Goal: Task Accomplishment & Management: Complete application form

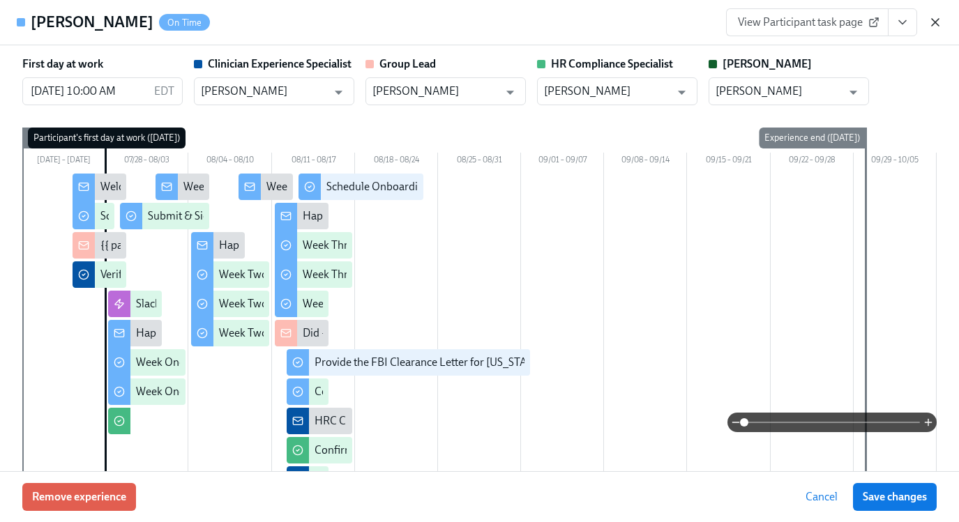
scroll to position [290, 0]
click at [935, 25] on icon "button" at bounding box center [935, 22] width 14 height 14
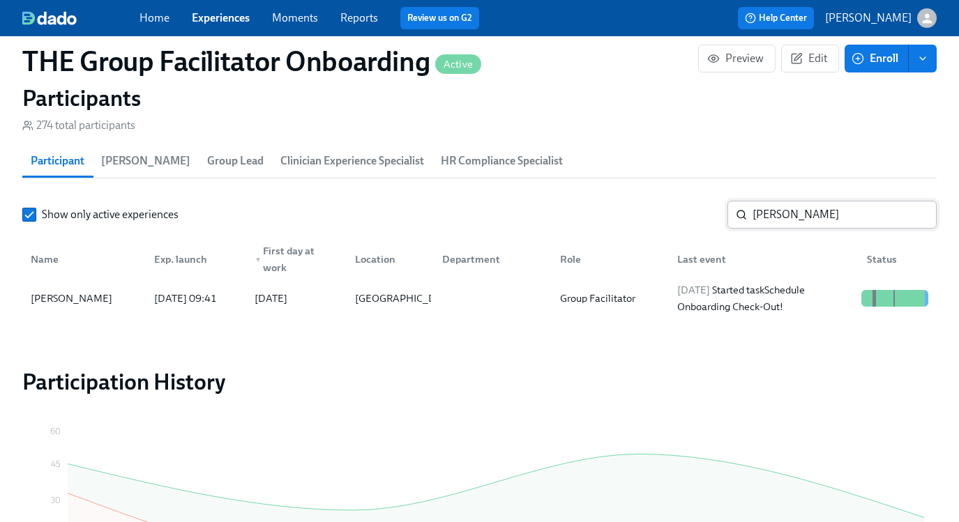
click at [825, 219] on input "Brianna Johnson" at bounding box center [845, 215] width 184 height 28
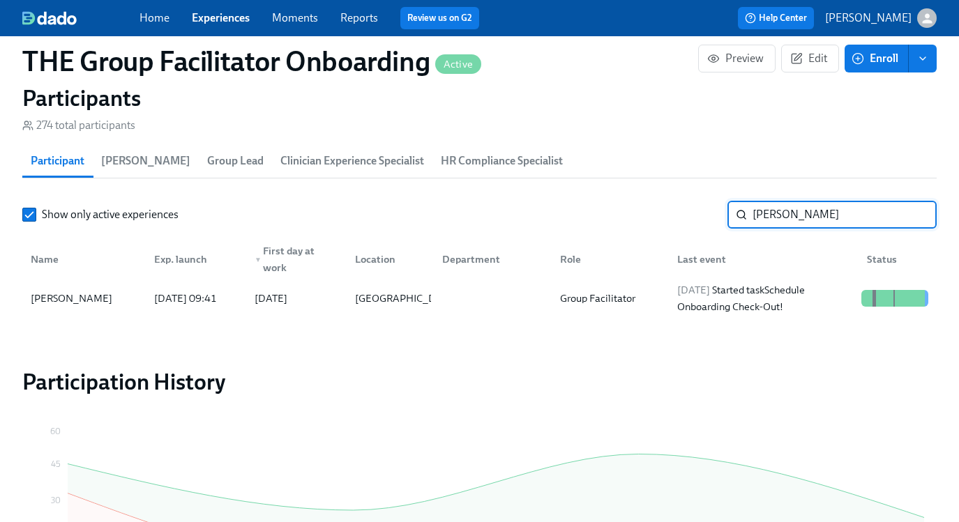
click at [825, 219] on input "Brianna Johnson" at bounding box center [845, 215] width 184 height 28
type input "amy k"
click at [693, 299] on div "2025/08/13 Completed task Schedule Onboarding Check-Out!" at bounding box center [764, 298] width 184 height 33
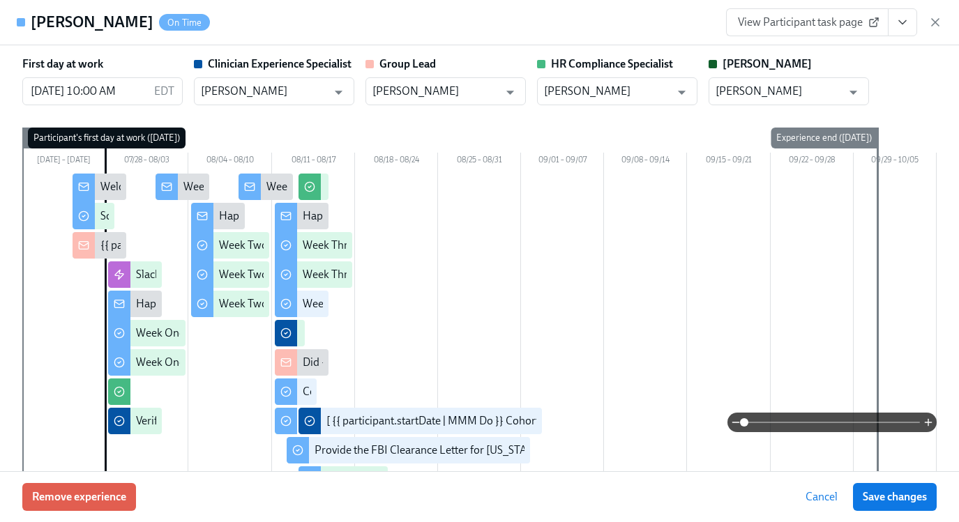
click at [910, 25] on button "View task page" at bounding box center [902, 22] width 29 height 28
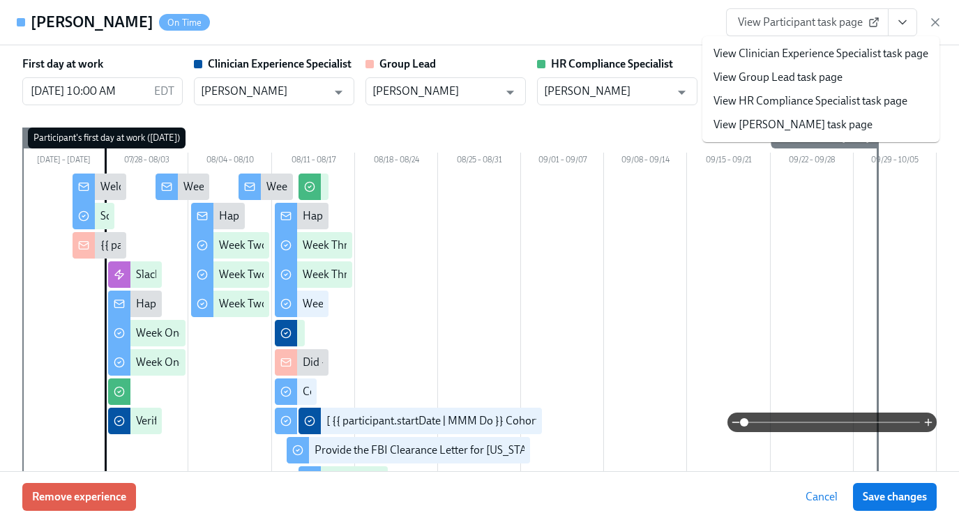
click at [838, 19] on span "View Participant task page" at bounding box center [807, 22] width 139 height 14
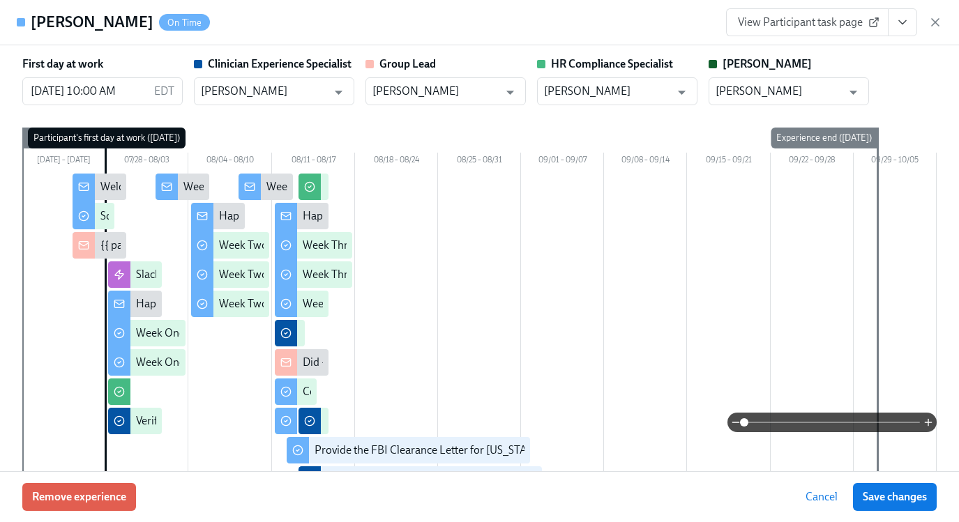
click at [897, 31] on button "View task page" at bounding box center [902, 22] width 29 height 28
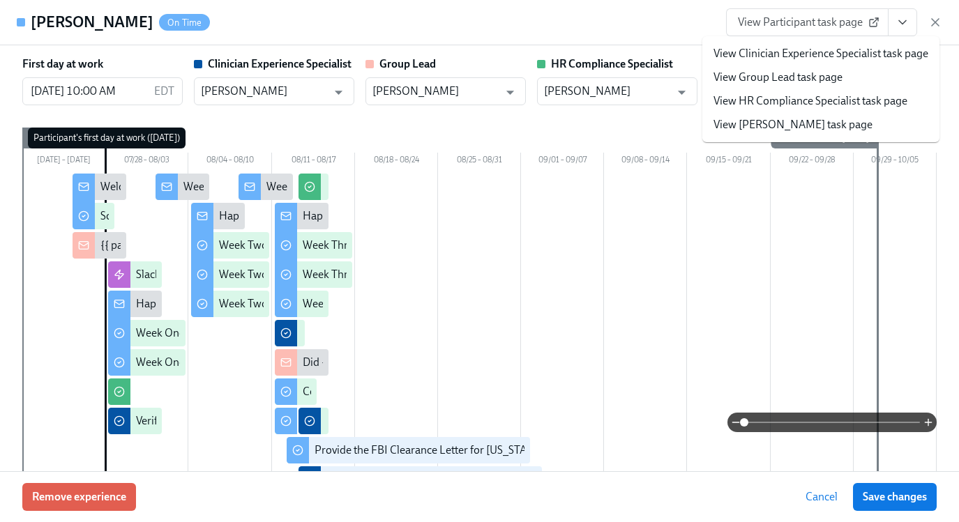
click at [907, 25] on icon "View task page" at bounding box center [903, 22] width 14 height 14
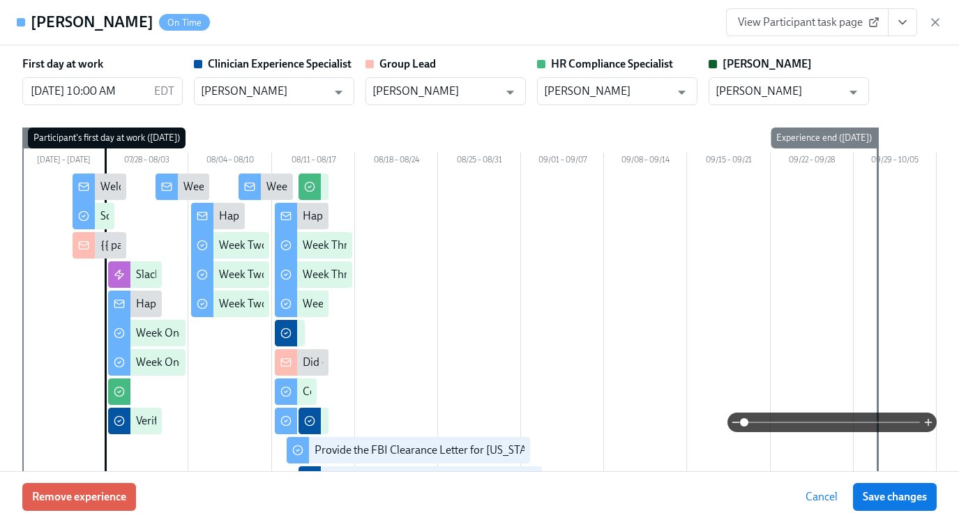
click at [904, 27] on icon "View task page" at bounding box center [903, 22] width 14 height 14
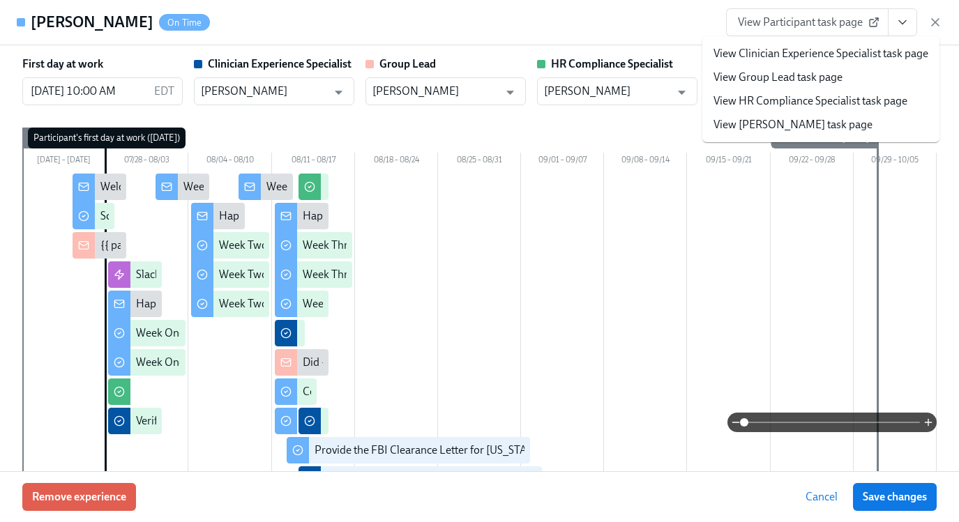
click at [776, 106] on link "View HR Compliance Specialist task page" at bounding box center [811, 100] width 194 height 15
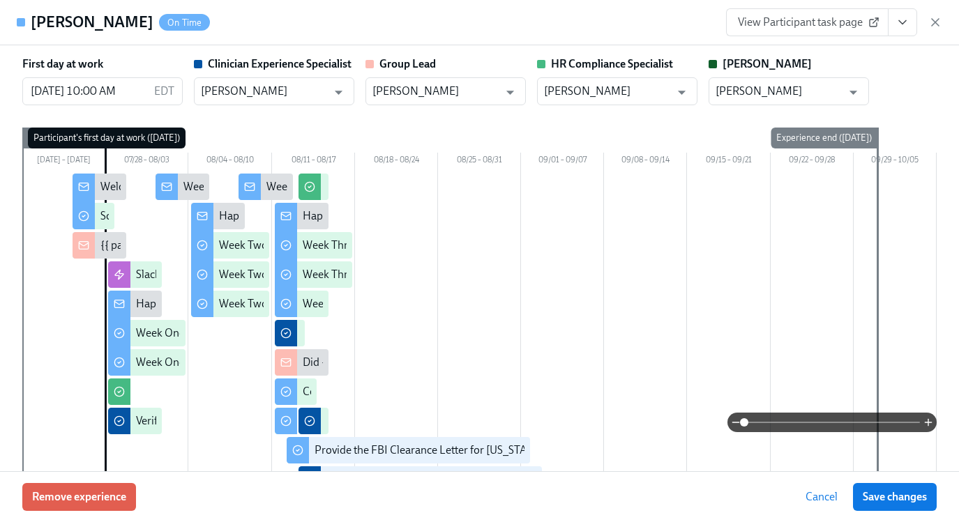
click at [807, 26] on span "View Participant task page" at bounding box center [807, 22] width 139 height 14
click at [931, 33] on div "View Participant task page" at bounding box center [834, 22] width 216 height 28
click at [928, 26] on icon "button" at bounding box center [935, 22] width 14 height 14
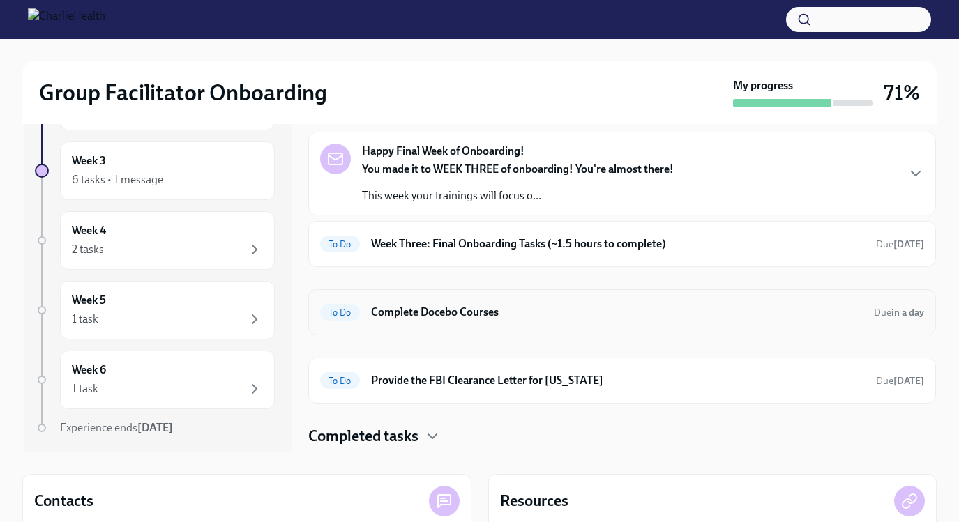
click at [487, 313] on h6 "Complete Docebo Courses" at bounding box center [617, 312] width 492 height 15
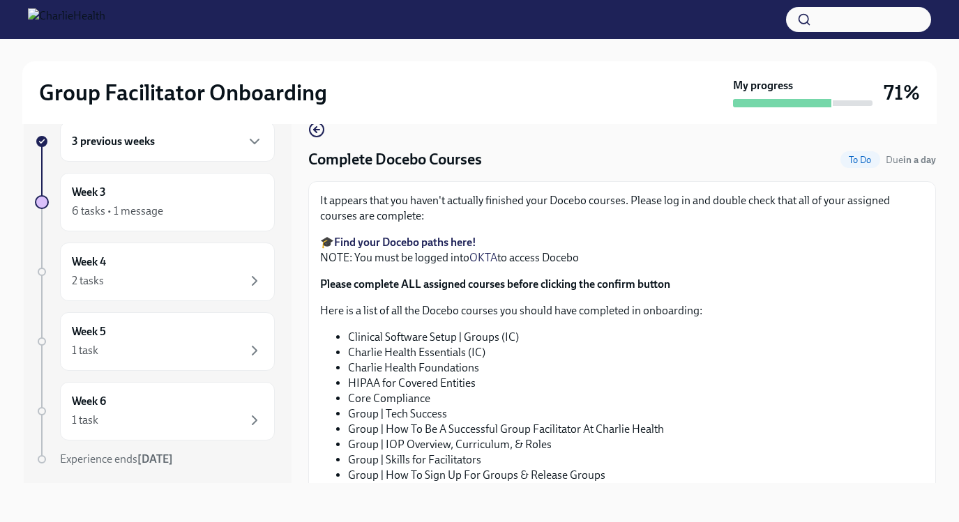
scroll to position [162, 0]
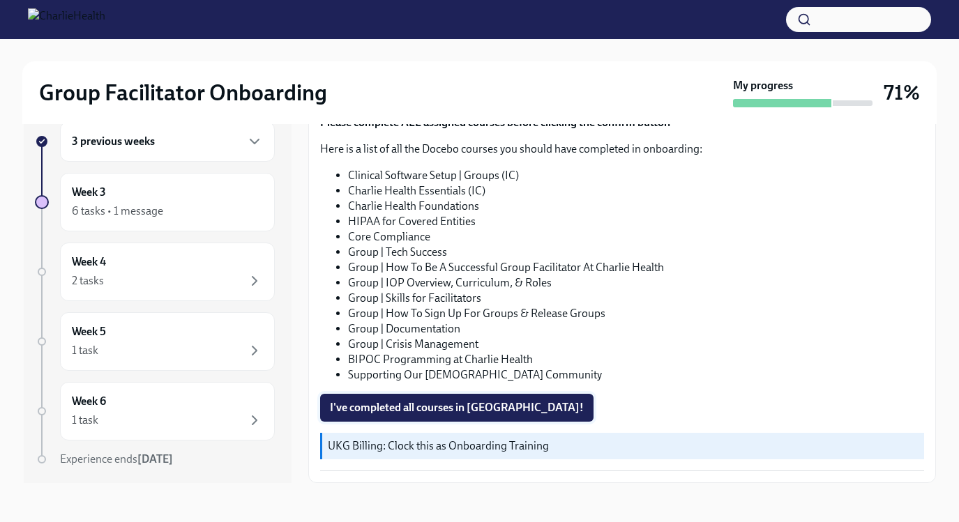
click at [419, 410] on span "I've completed all courses in Docebo!" at bounding box center [457, 408] width 254 height 14
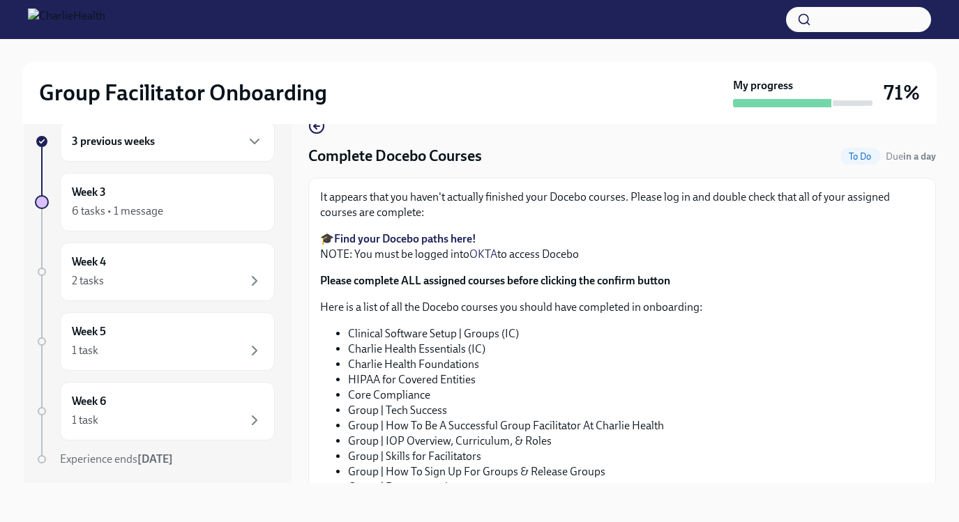
scroll to position [0, 0]
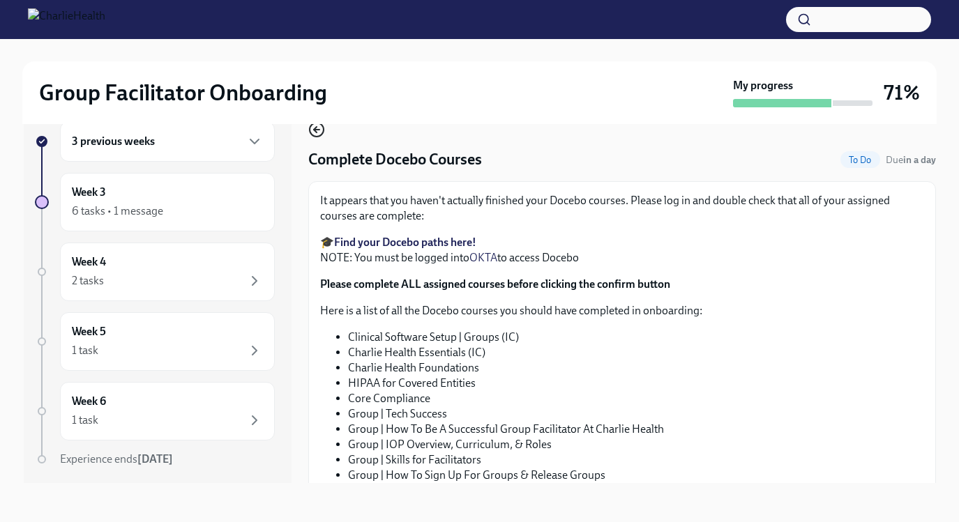
click at [315, 132] on icon "button" at bounding box center [315, 130] width 3 height 6
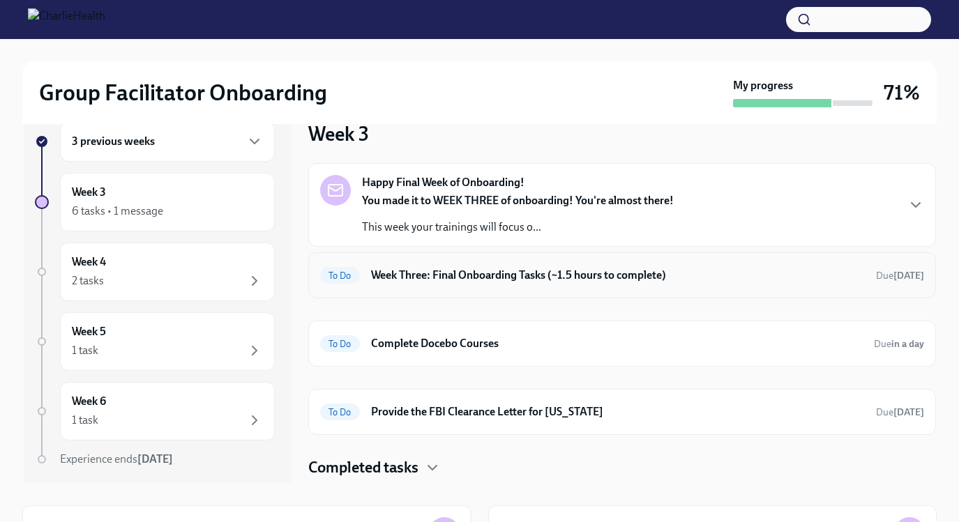
click at [475, 274] on h6 "Week Three: Final Onboarding Tasks (~1.5 hours to complete)" at bounding box center [618, 275] width 494 height 15
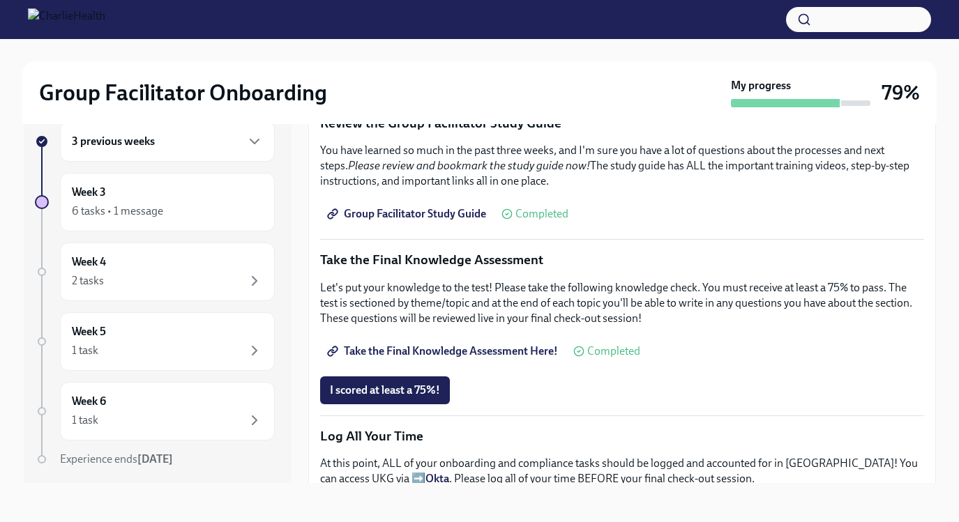
scroll to position [677, 0]
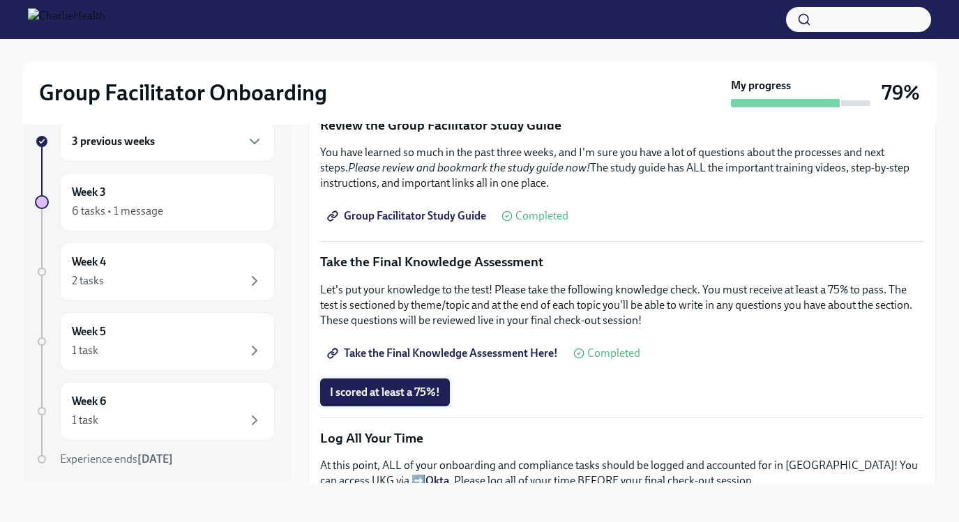
click at [397, 396] on span "I scored at least a 75%!" at bounding box center [385, 393] width 110 height 14
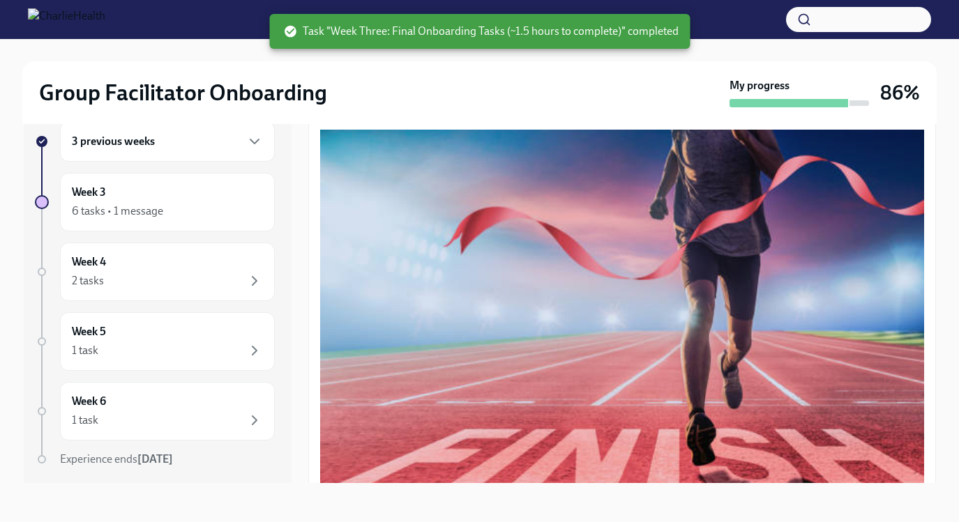
scroll to position [0, 0]
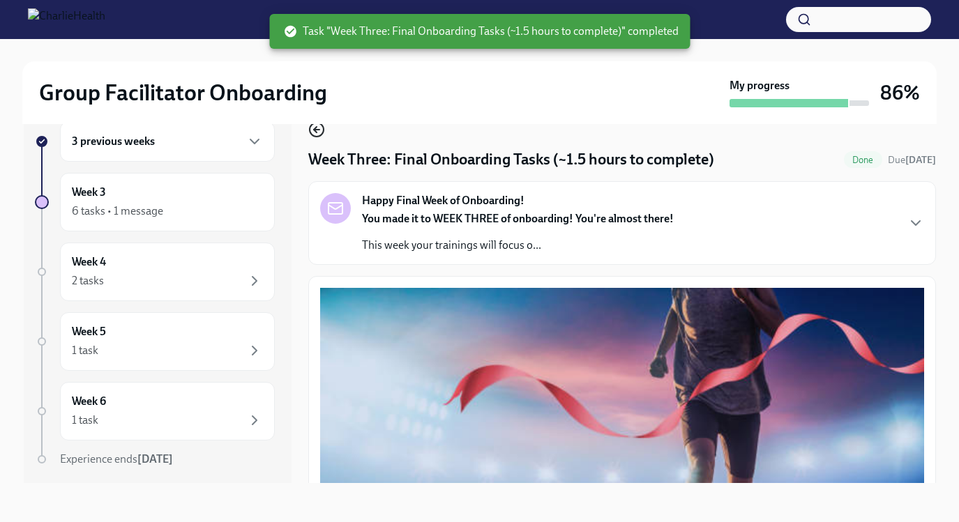
click at [315, 127] on icon "button" at bounding box center [316, 129] width 17 height 17
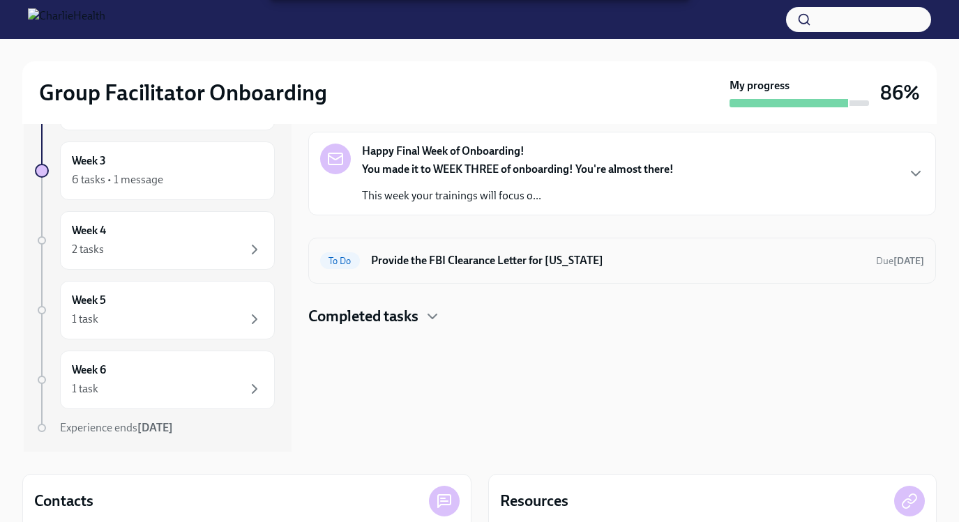
scroll to position [59, 0]
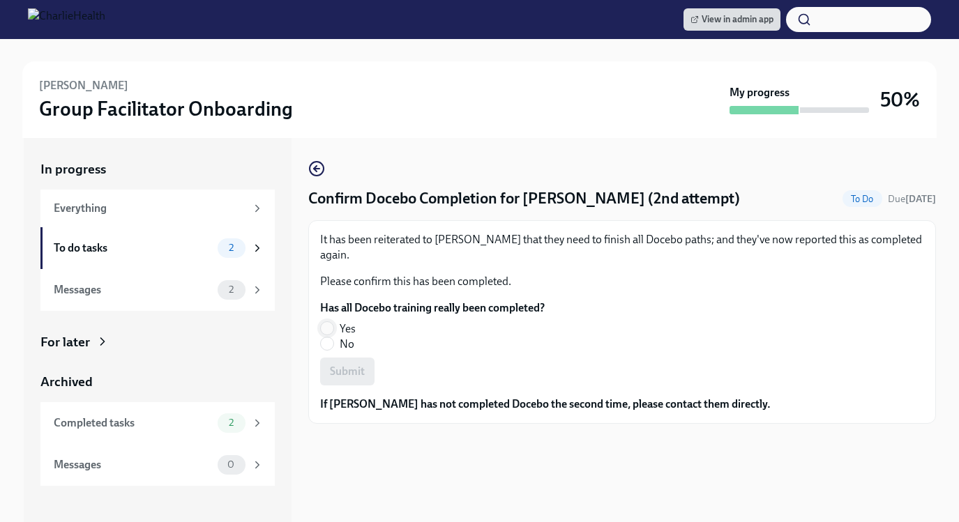
click at [324, 331] on input "Yes" at bounding box center [327, 328] width 13 height 13
radio input "true"
click at [344, 372] on span "Submit" at bounding box center [347, 372] width 35 height 14
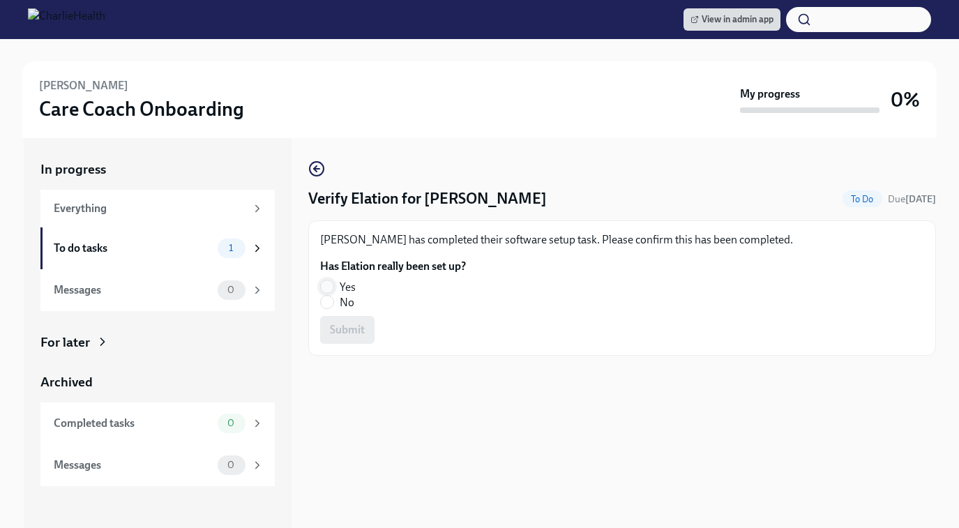
click at [330, 288] on input "Yes" at bounding box center [327, 286] width 13 height 13
radio input "true"
click at [342, 320] on button "Submit" at bounding box center [347, 330] width 54 height 28
